Goal: Information Seeking & Learning: Learn about a topic

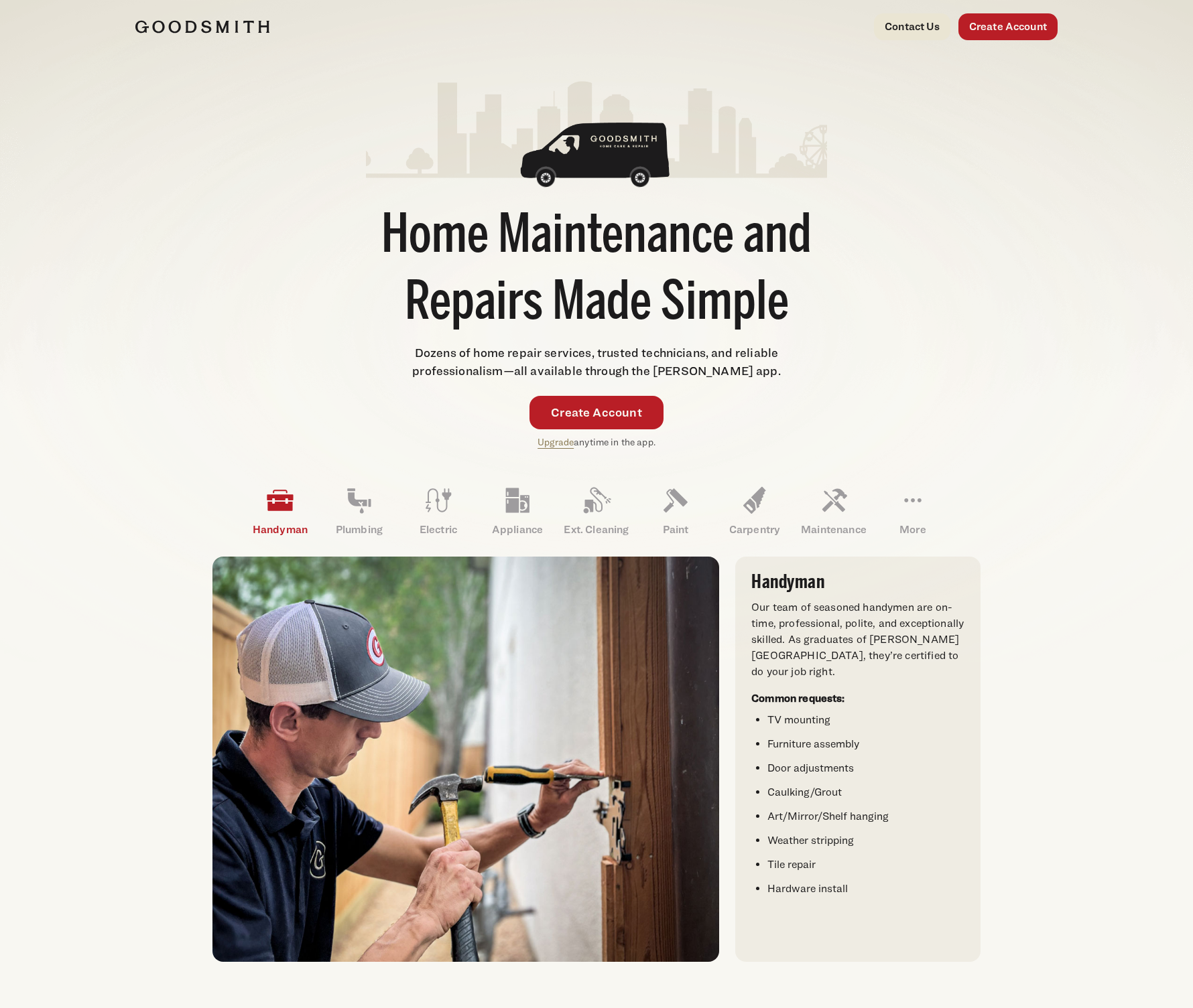
click at [550, 443] on link "Upgrade" at bounding box center [556, 441] width 36 height 12
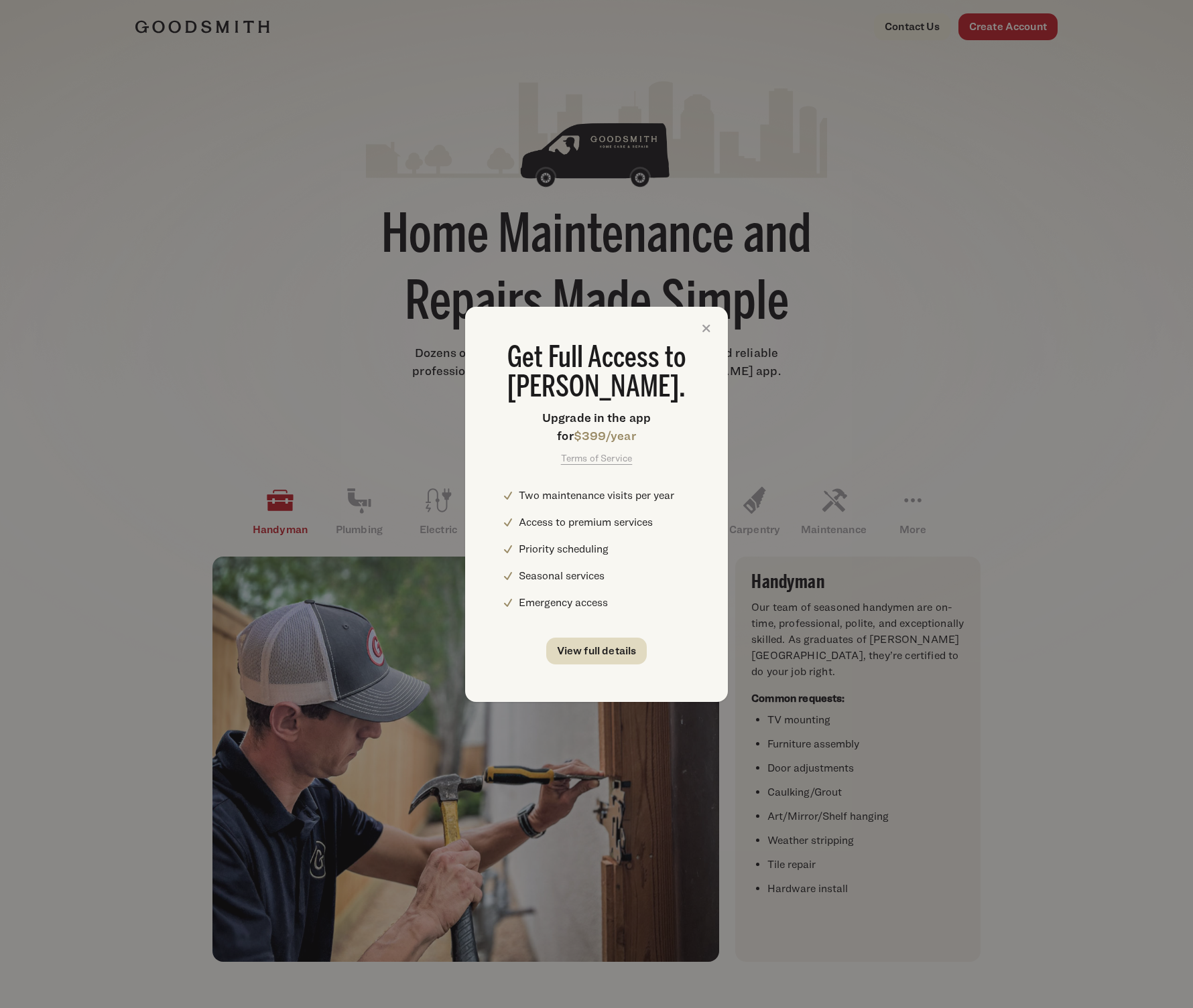
click at [611, 647] on link "View full details" at bounding box center [596, 651] width 101 height 27
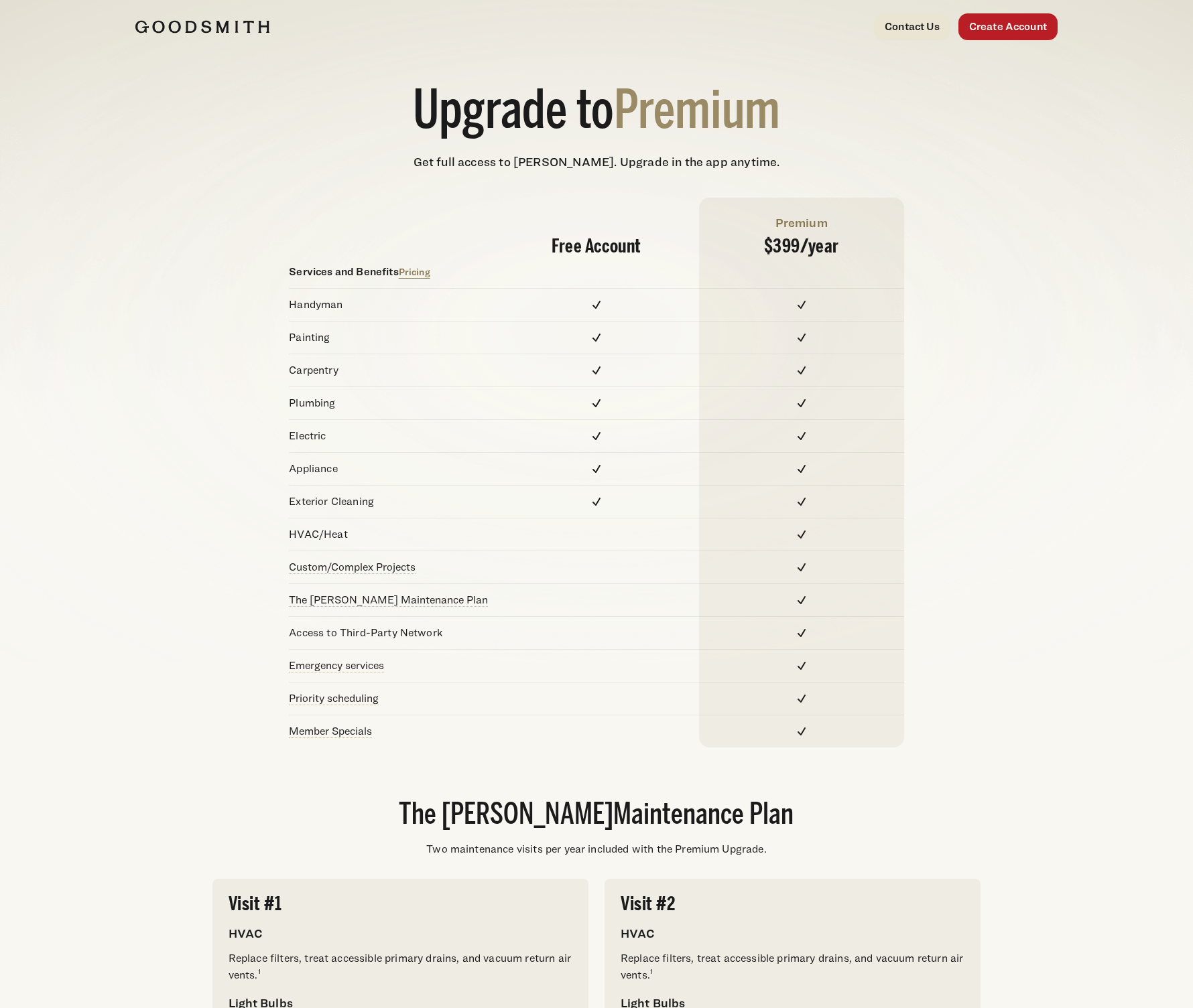
drag, startPoint x: 407, startPoint y: 595, endPoint x: 426, endPoint y: 472, distance: 124.5
click at [407, 595] on link "The Goodsmith Maintenance Plan" at bounding box center [389, 600] width 199 height 13
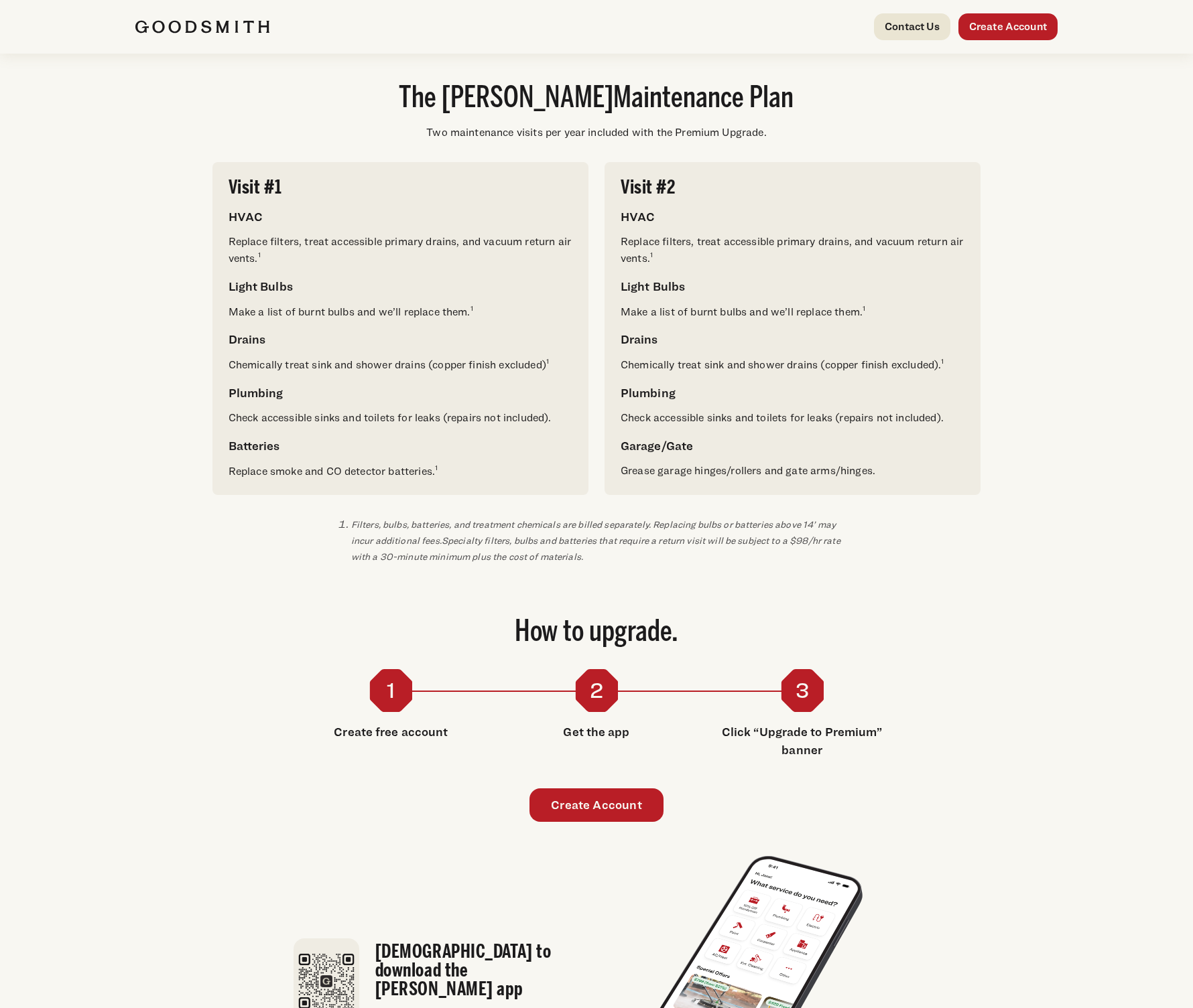
scroll to position [1087, 0]
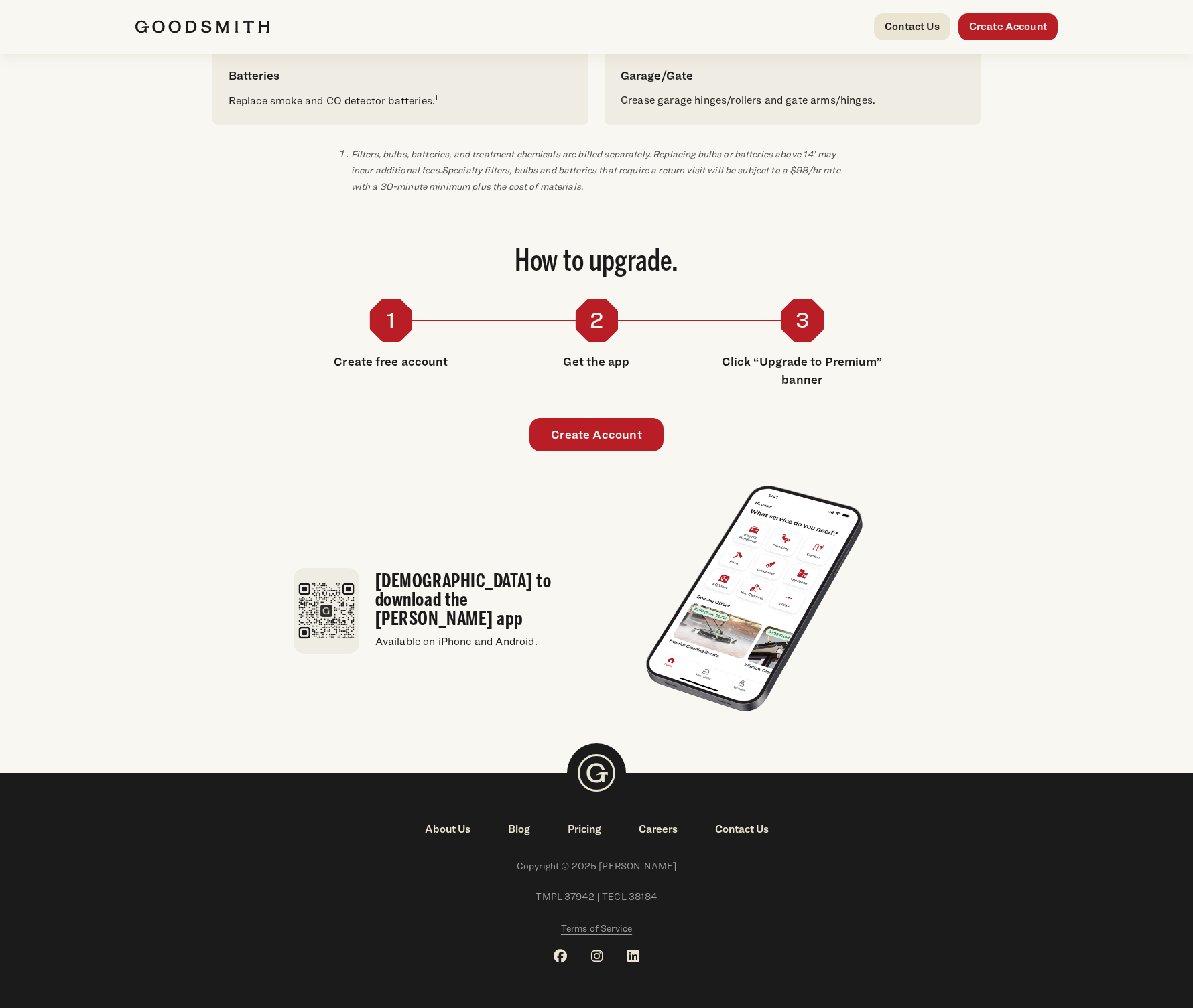
click at [209, 13] on div at bounding box center [327, 27] width 384 height 27
click at [210, 21] on img at bounding box center [202, 27] width 134 height 13
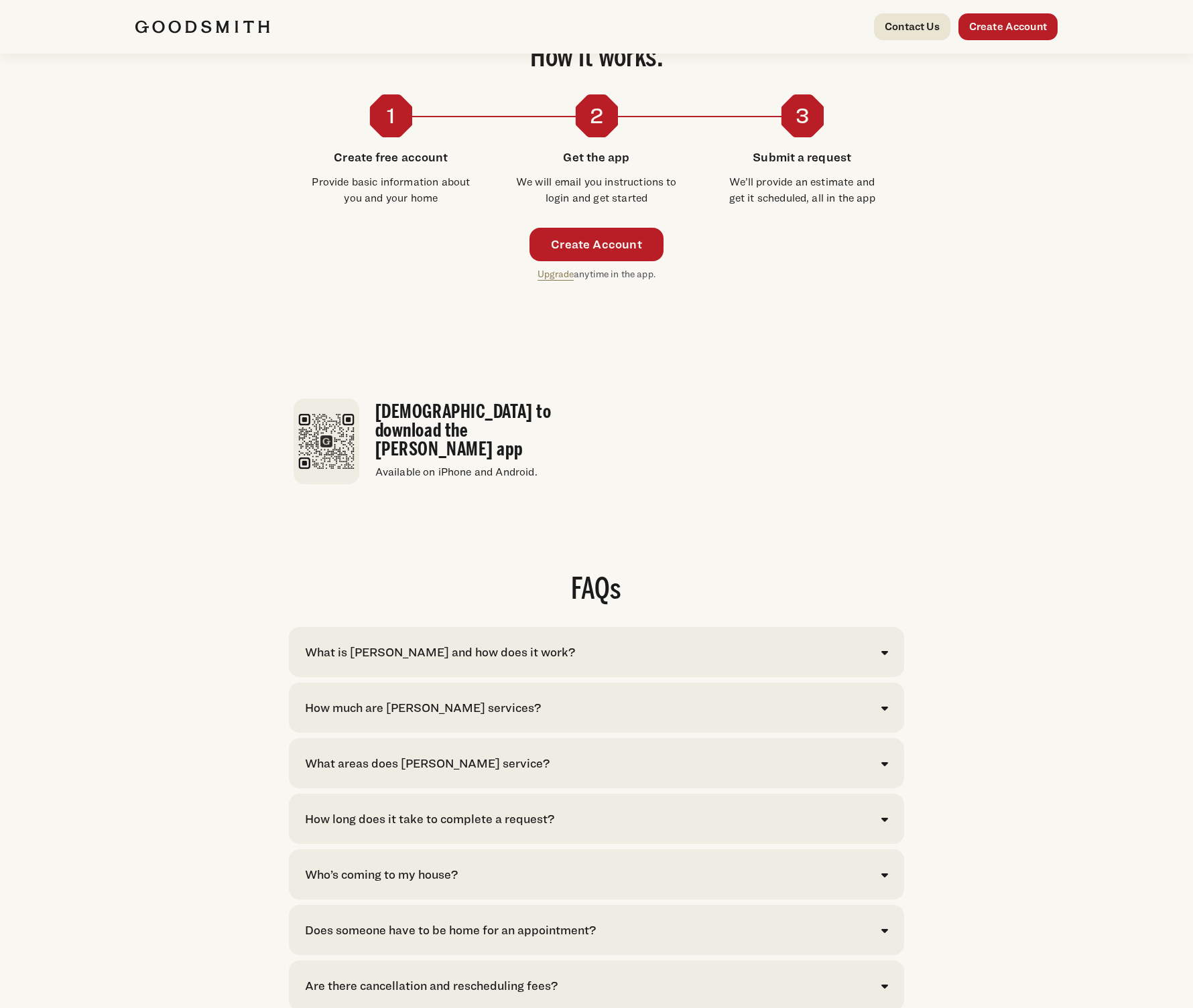
scroll to position [2655, 0]
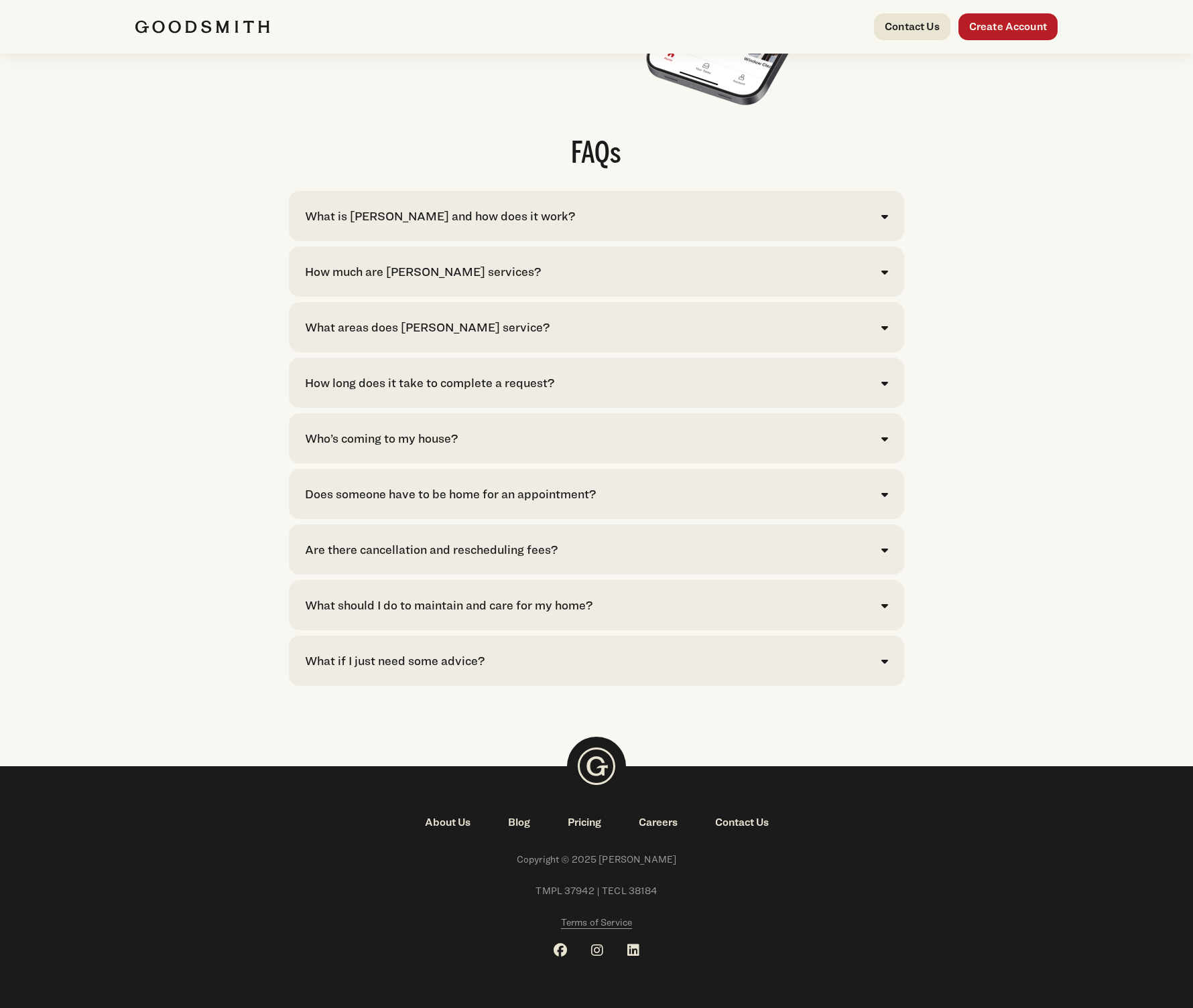
click at [393, 321] on div "What areas does [PERSON_NAME] service?" at bounding box center [427, 327] width 245 height 18
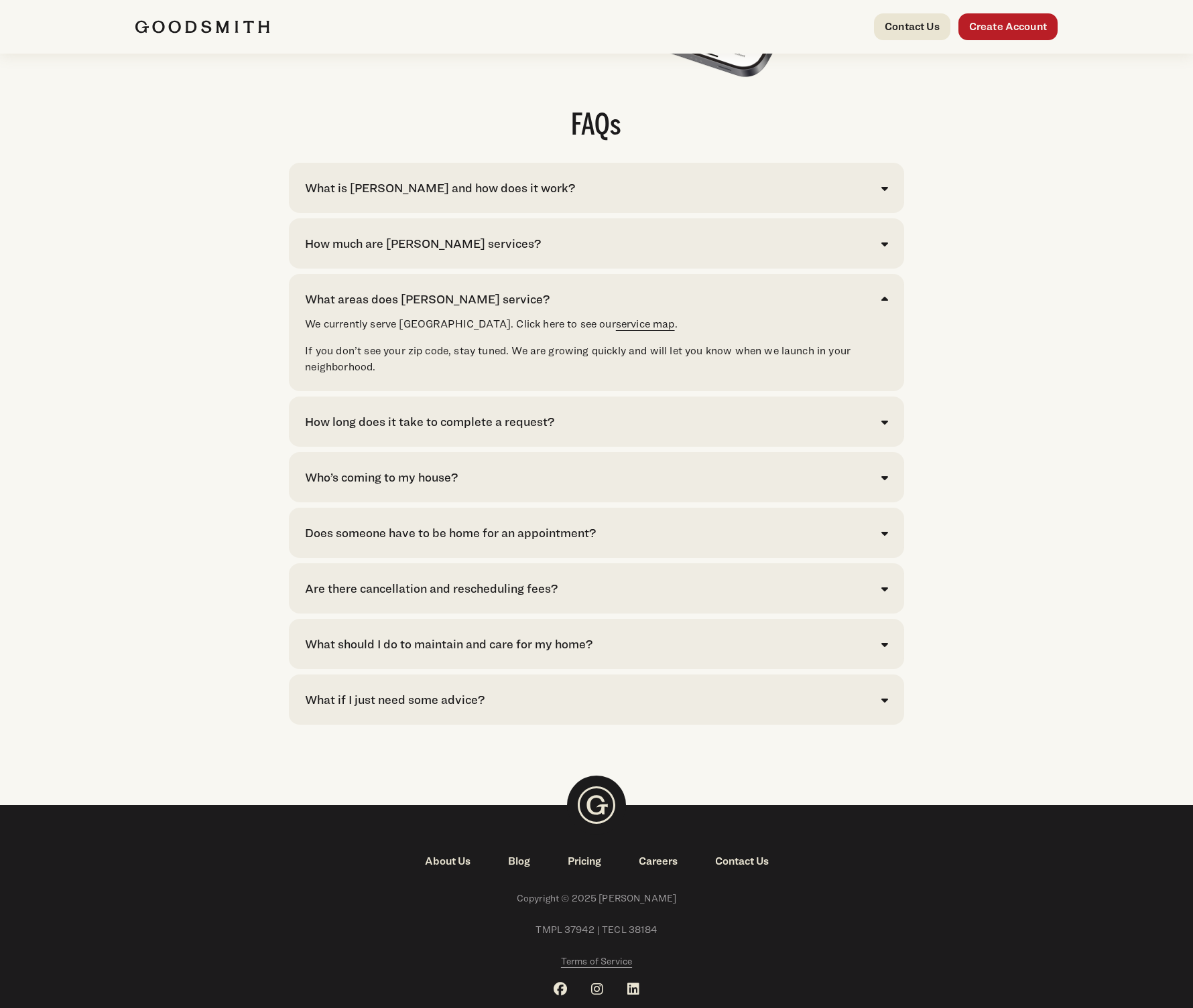
click at [616, 331] on link "service map" at bounding box center [645, 323] width 59 height 13
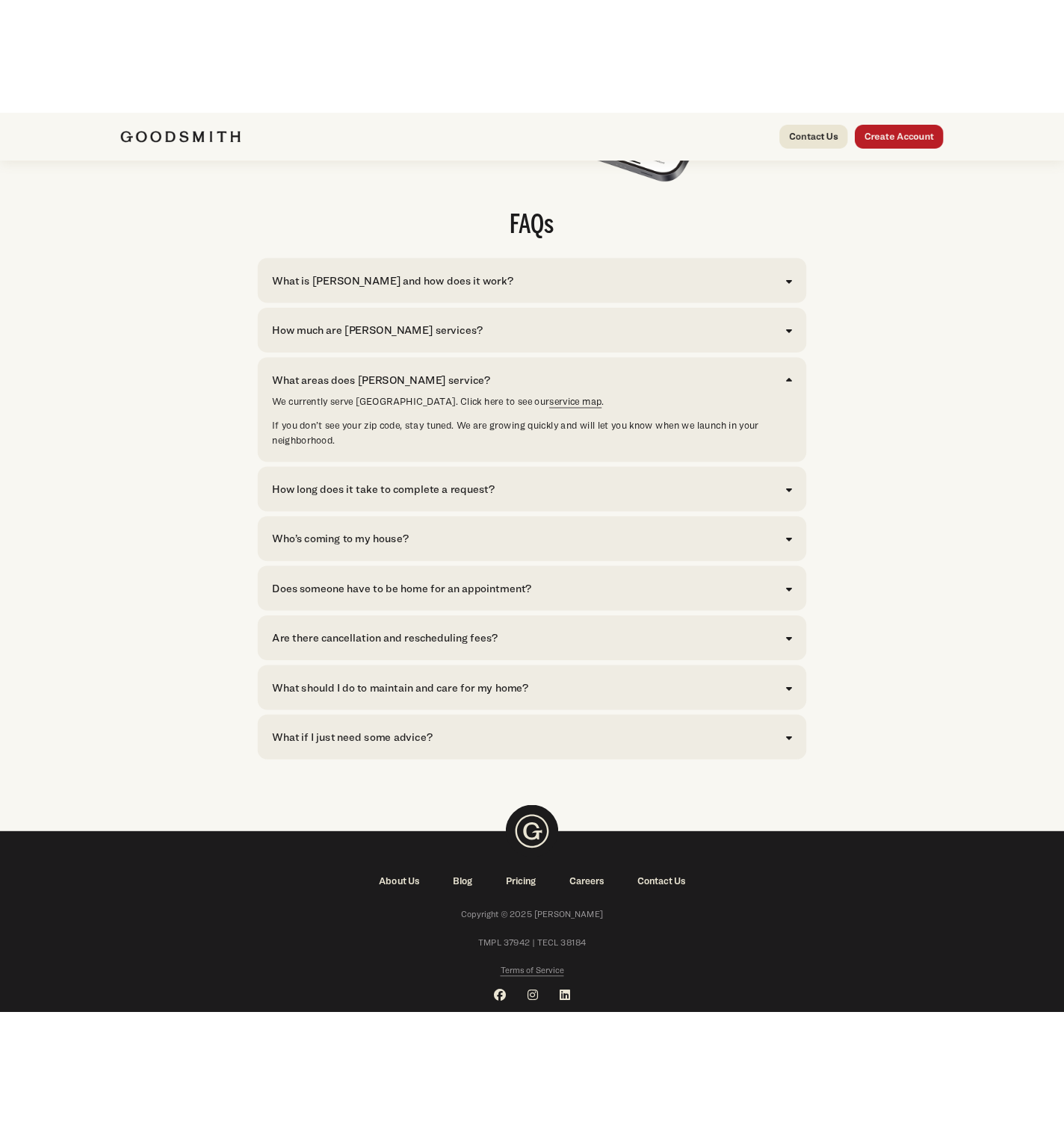
scroll to position [2949, 0]
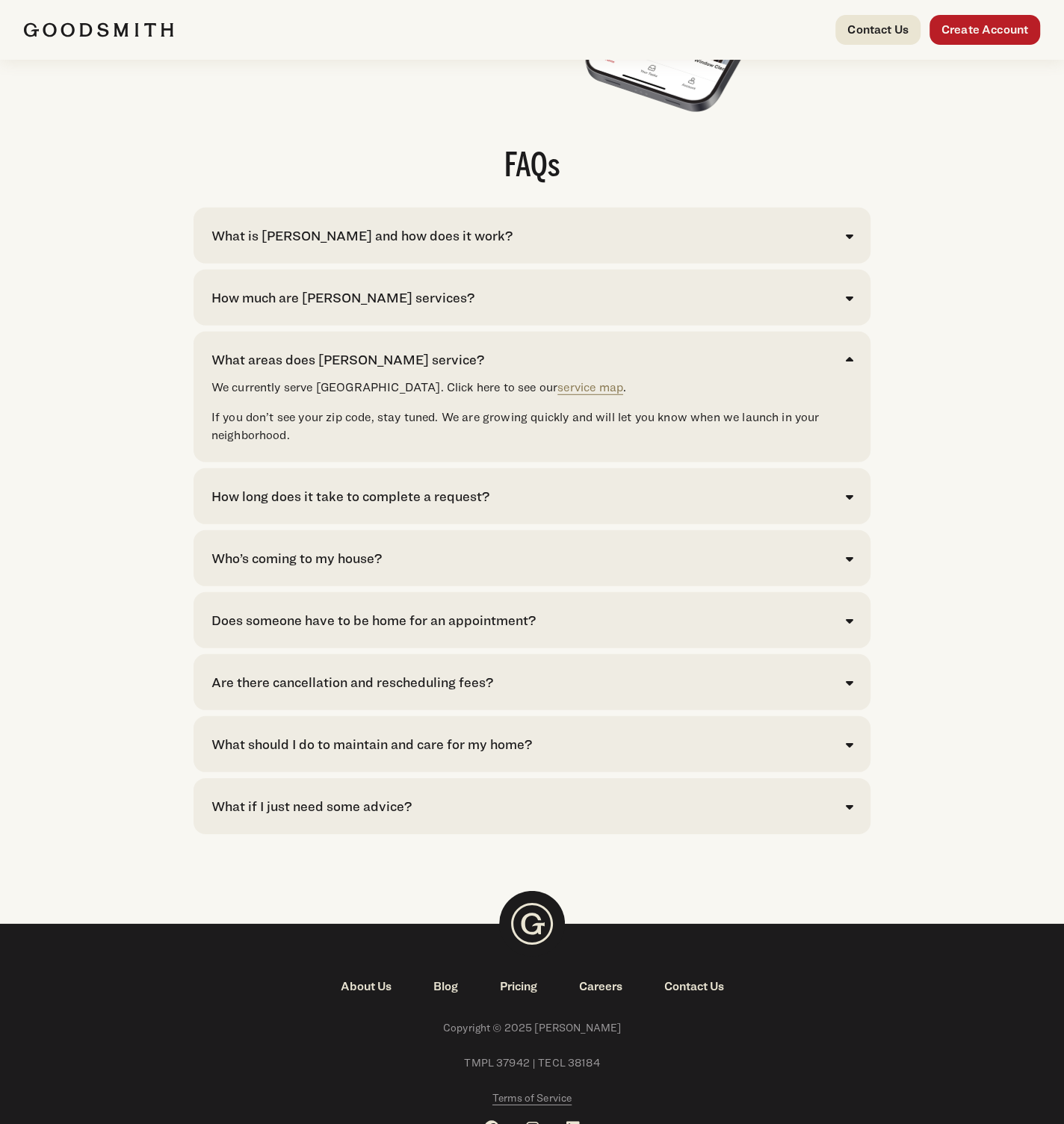
click at [692, 989] on link "Contact Us" at bounding box center [694, 986] width 102 height 18
